Goal: Task Accomplishment & Management: Manage account settings

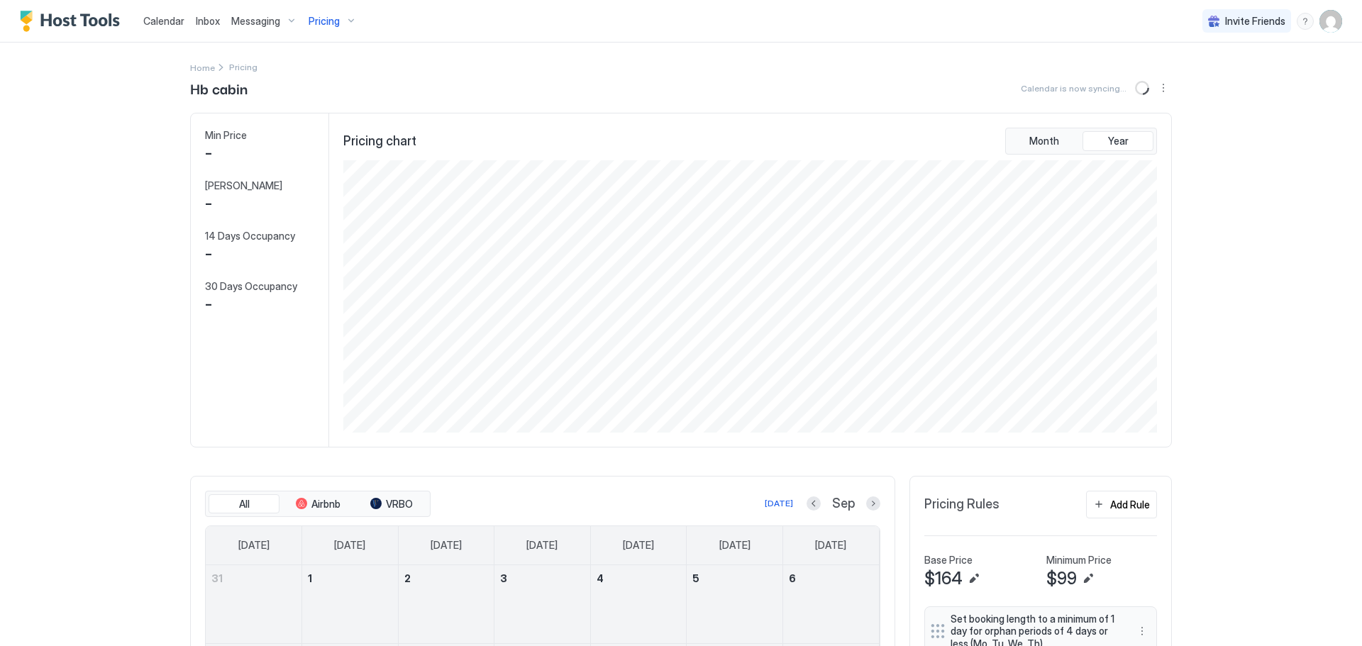
scroll to position [272, 816]
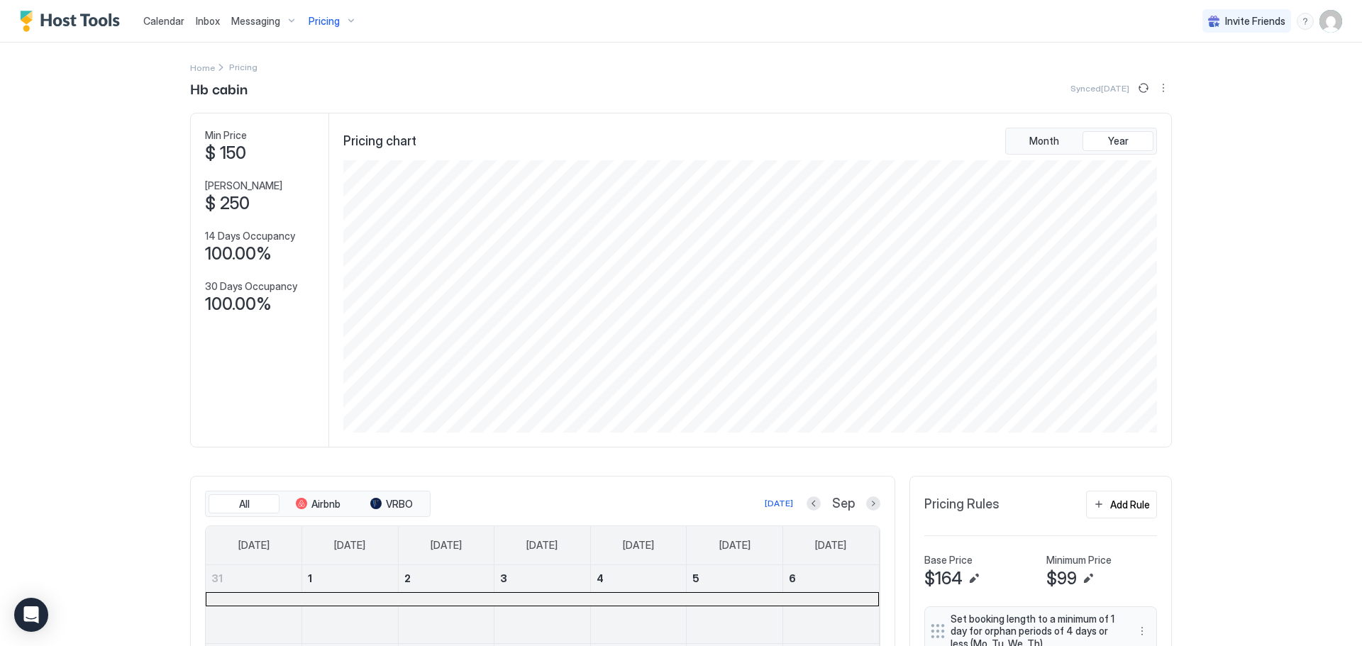
click at [1319, 14] on img "User profile" at bounding box center [1330, 21] width 23 height 23
click at [1189, 79] on span "Settings" at bounding box center [1192, 79] width 38 height 13
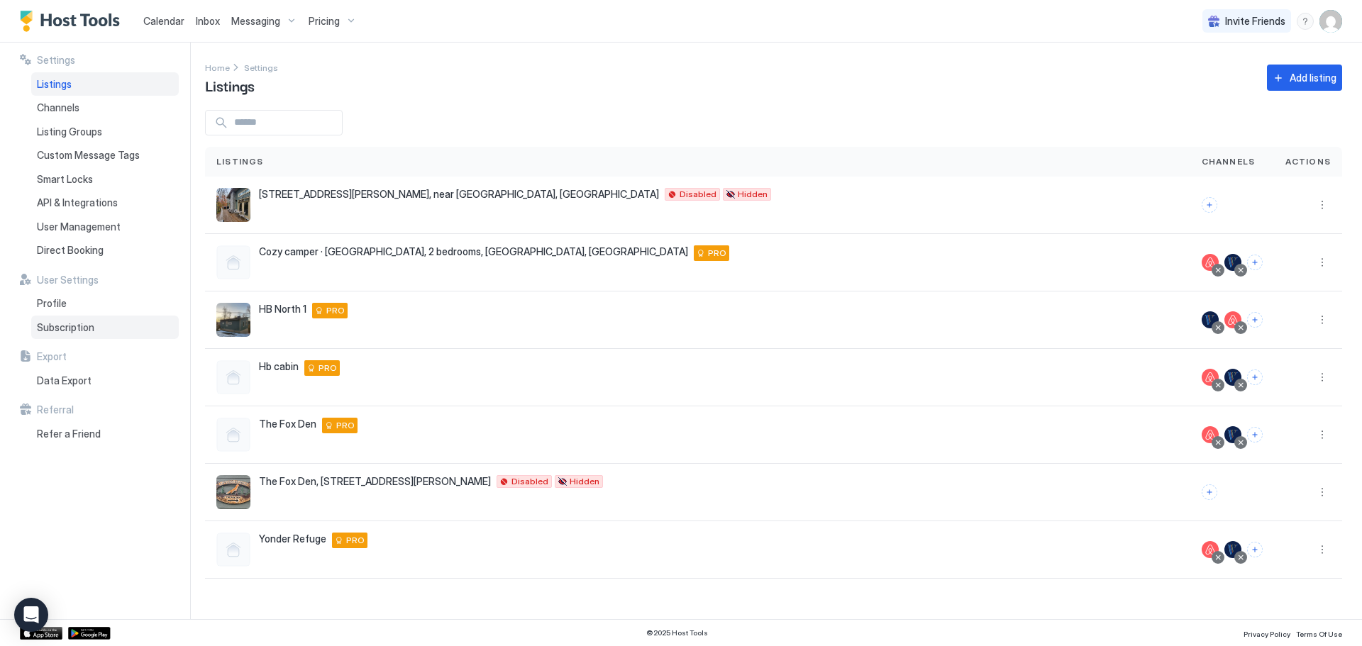
click at [50, 330] on span "Subscription" at bounding box center [65, 327] width 57 height 13
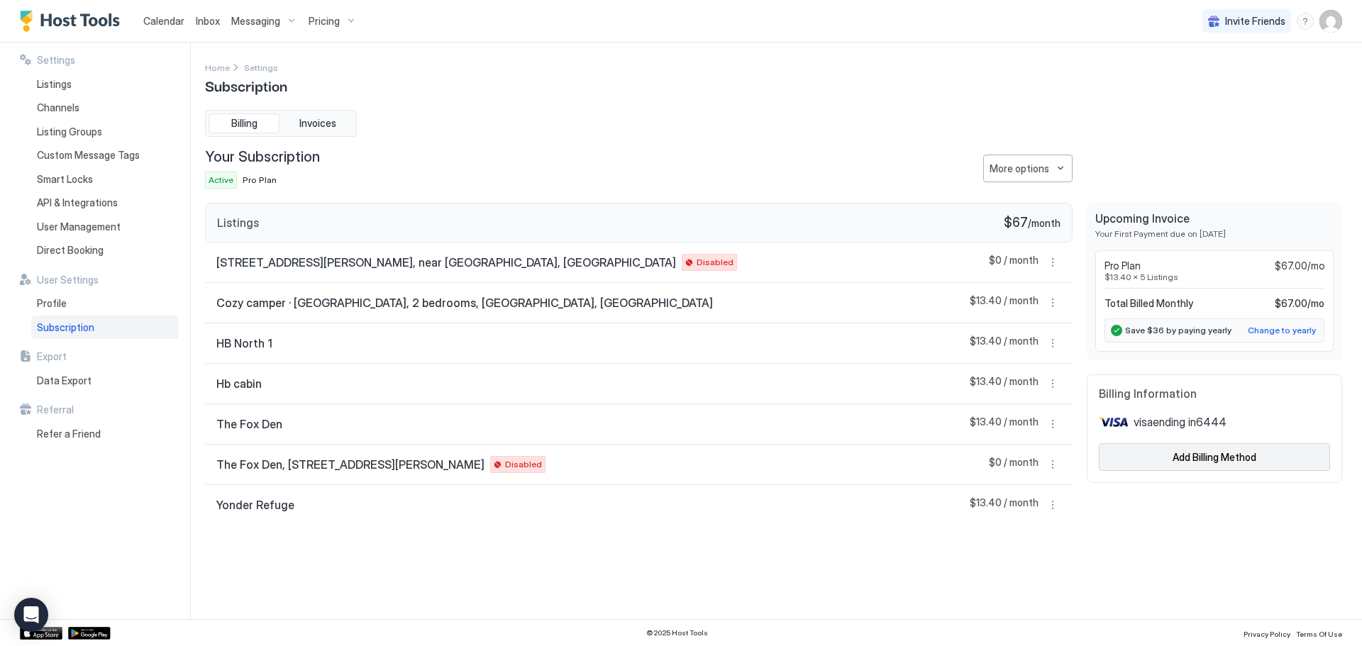
click at [1201, 454] on div "Add Billing Method" at bounding box center [1214, 457] width 84 height 15
